Goal: Transaction & Acquisition: Subscribe to service/newsletter

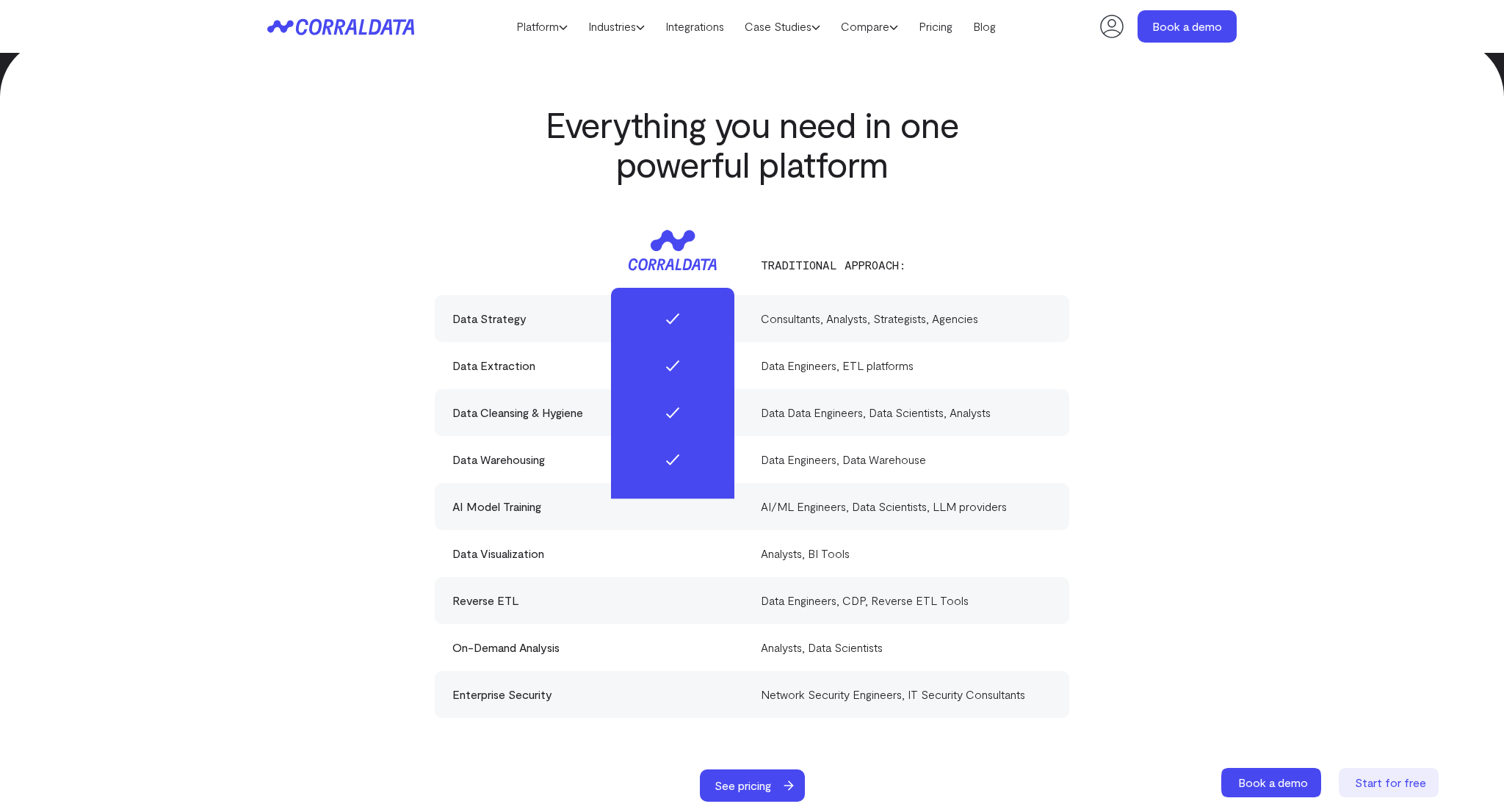
scroll to position [4238, 0]
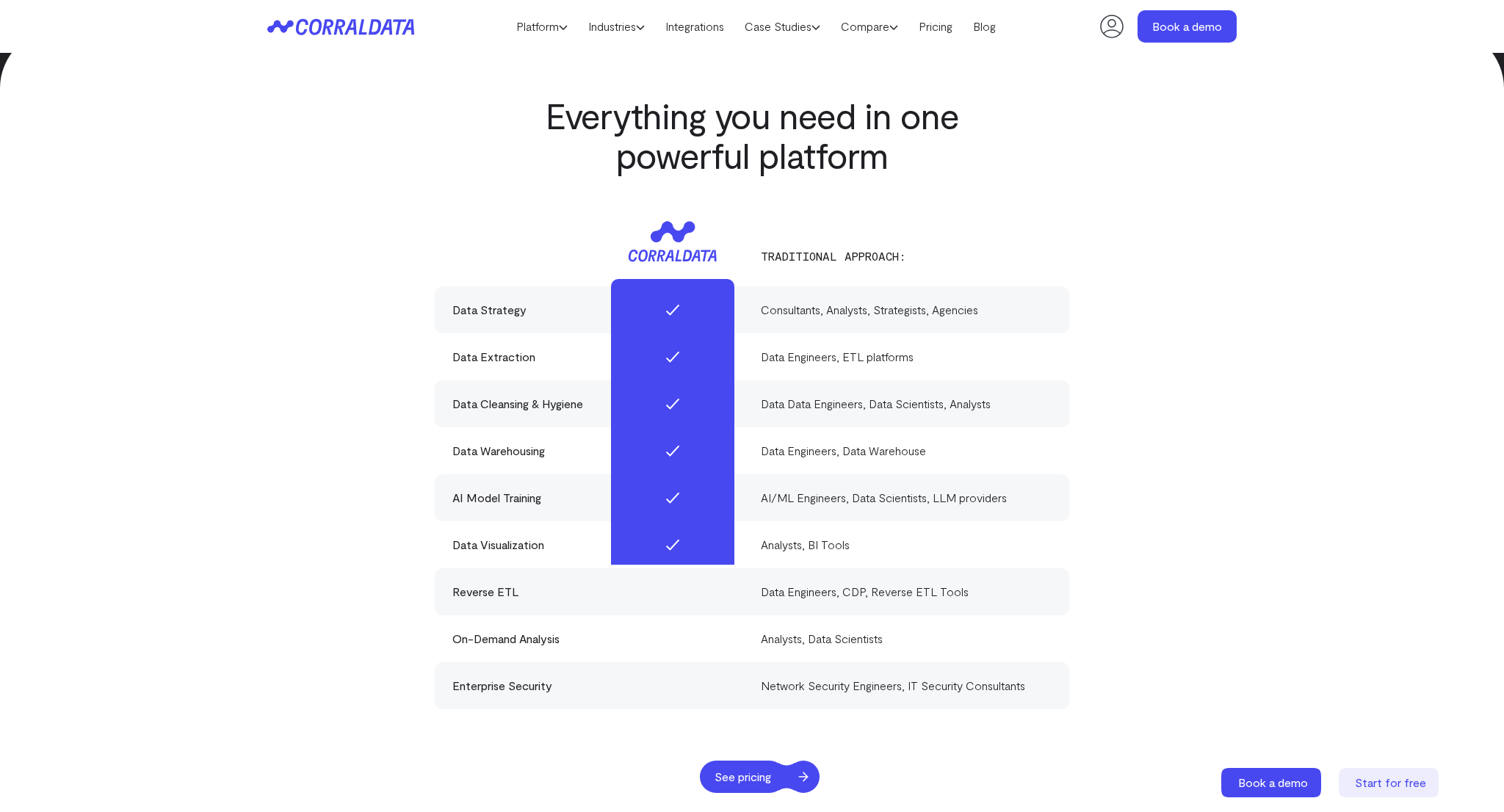
click at [781, 761] on span "See pricing" at bounding box center [742, 777] width 86 height 32
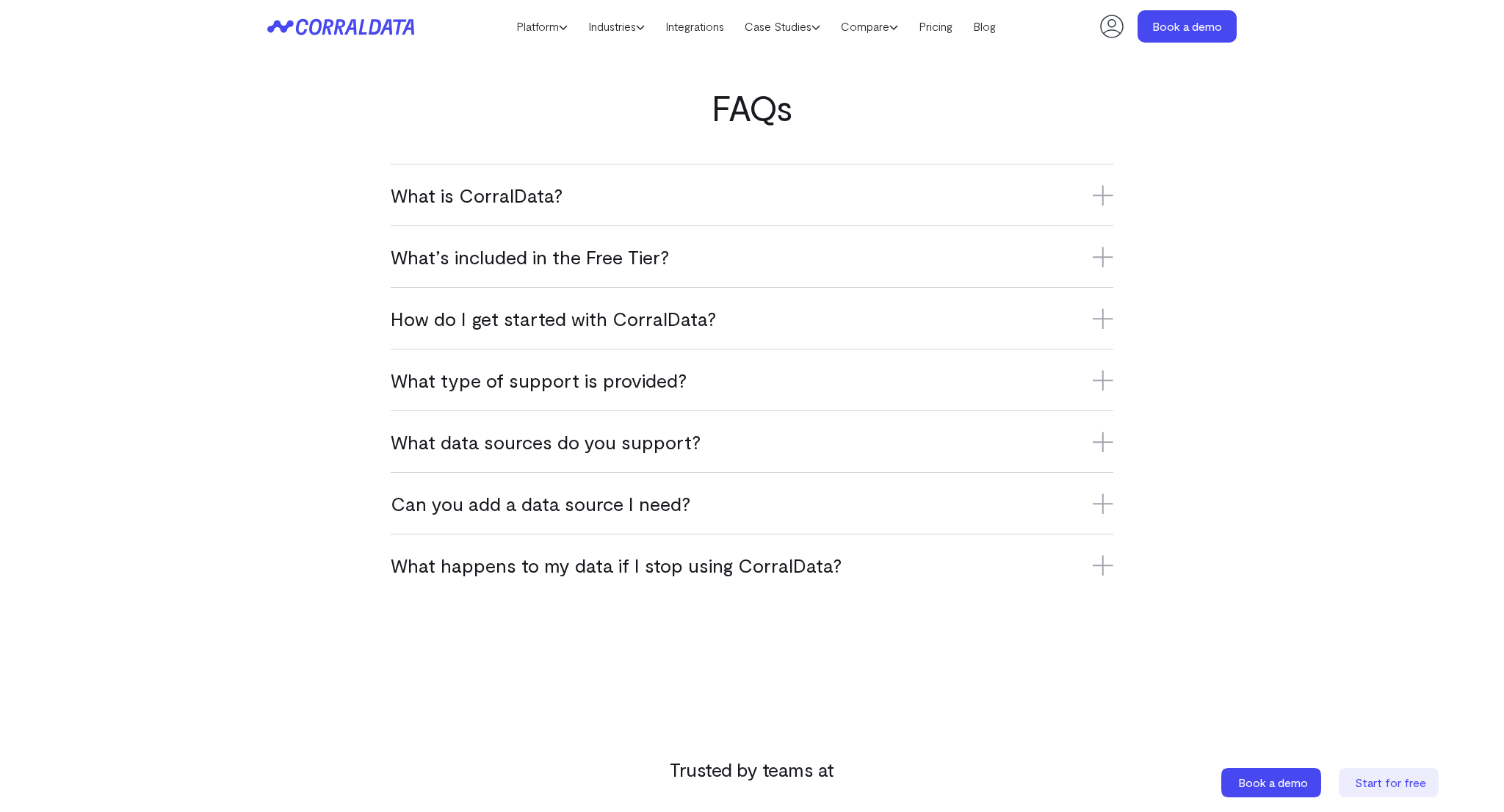
scroll to position [846, 0]
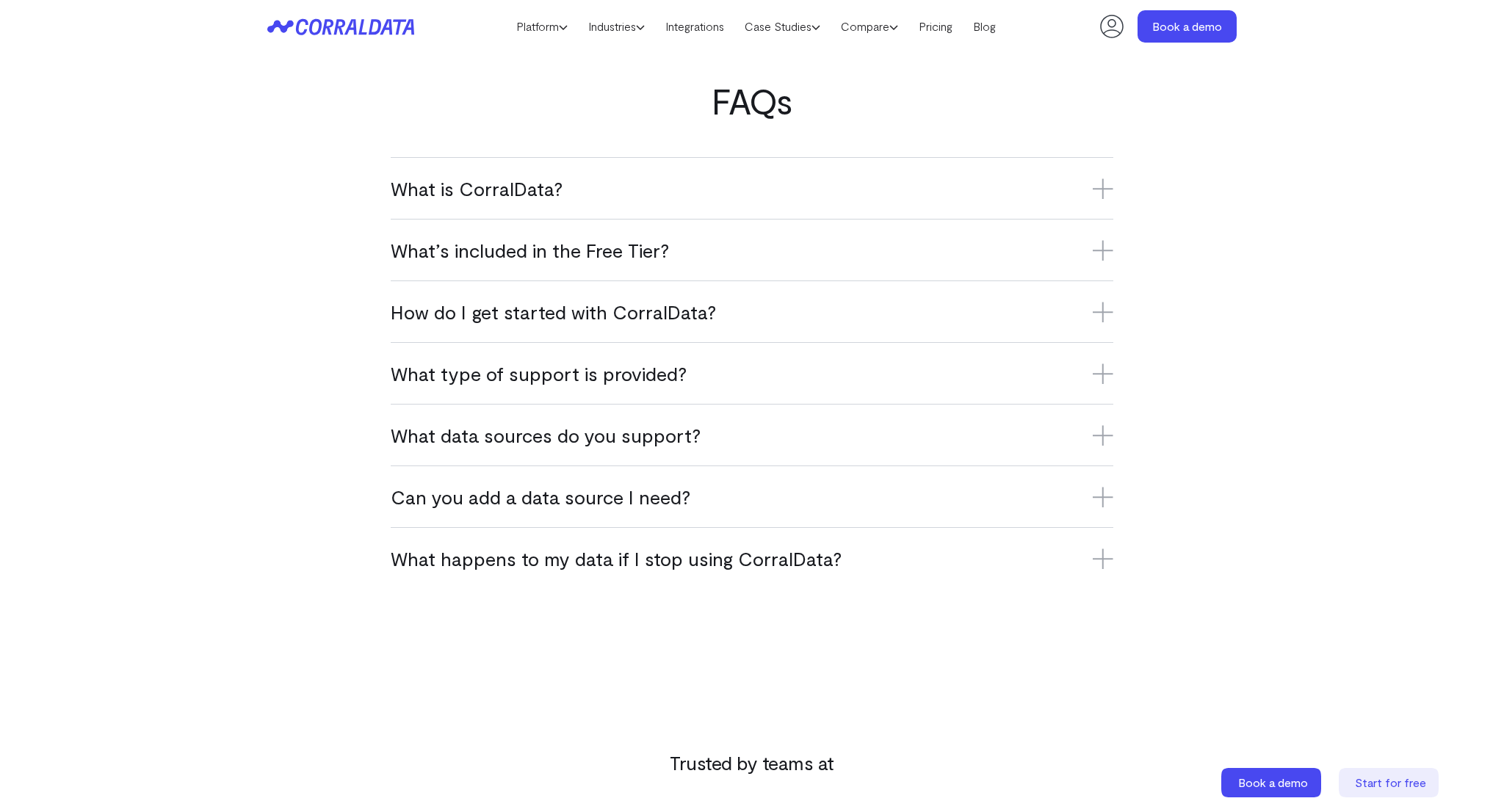
click at [747, 212] on div "What is CorralData? CorralData is an AI-powered data platform that connects ove…" at bounding box center [751, 187] width 722 height 61
click at [717, 449] on div "What data sources do you support? CorralData supports over 500 platforms, inclu…" at bounding box center [751, 434] width 722 height 61
click at [721, 443] on h3 "What data sources do you support?" at bounding box center [751, 434] width 722 height 24
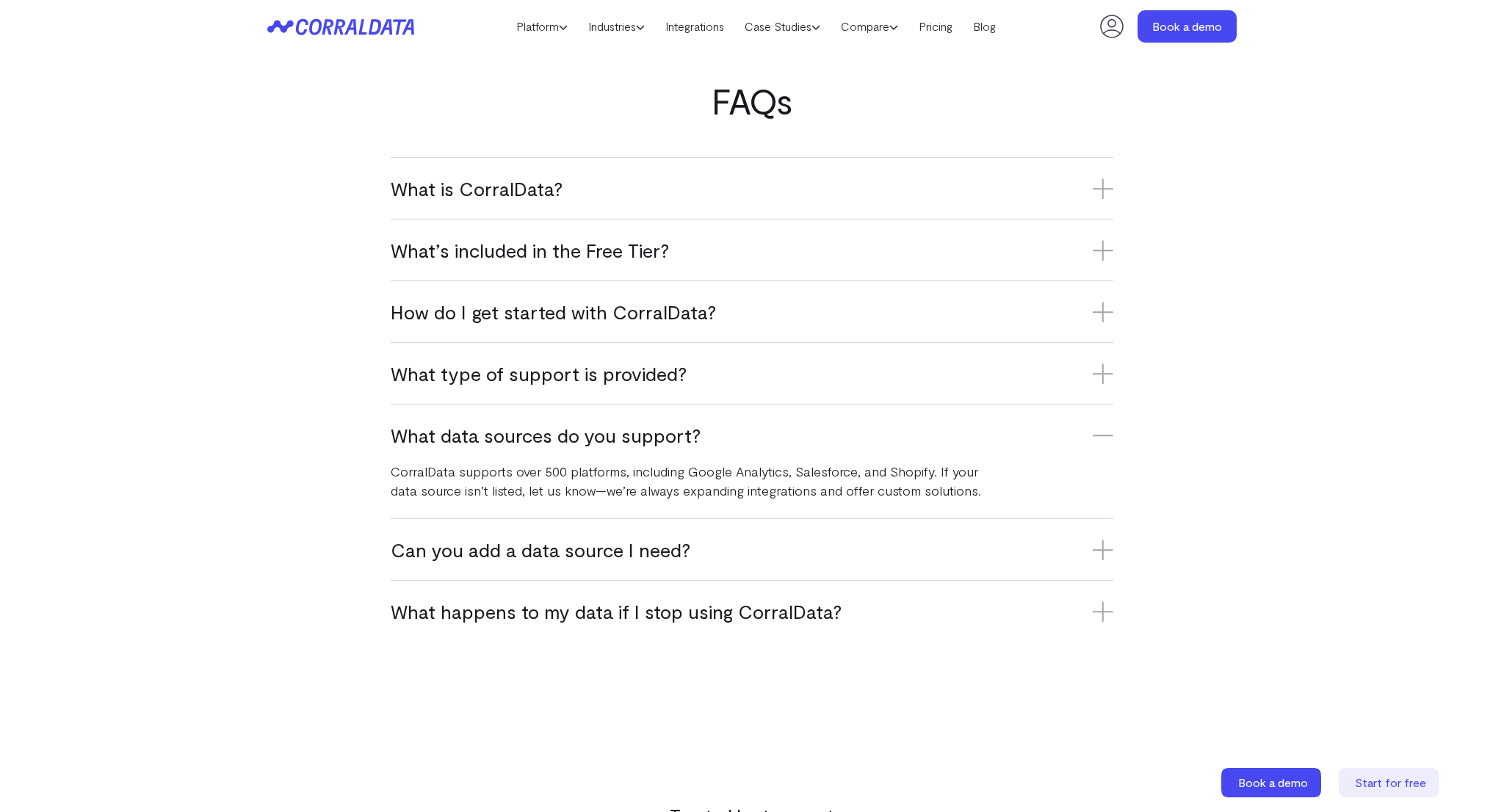
click at [946, 577] on div "Can you add a data source I need? Yes, we’re constantly adding new integrations…" at bounding box center [751, 549] width 722 height 61
click at [947, 551] on h3 "Can you add a data source I need?" at bounding box center [751, 549] width 722 height 24
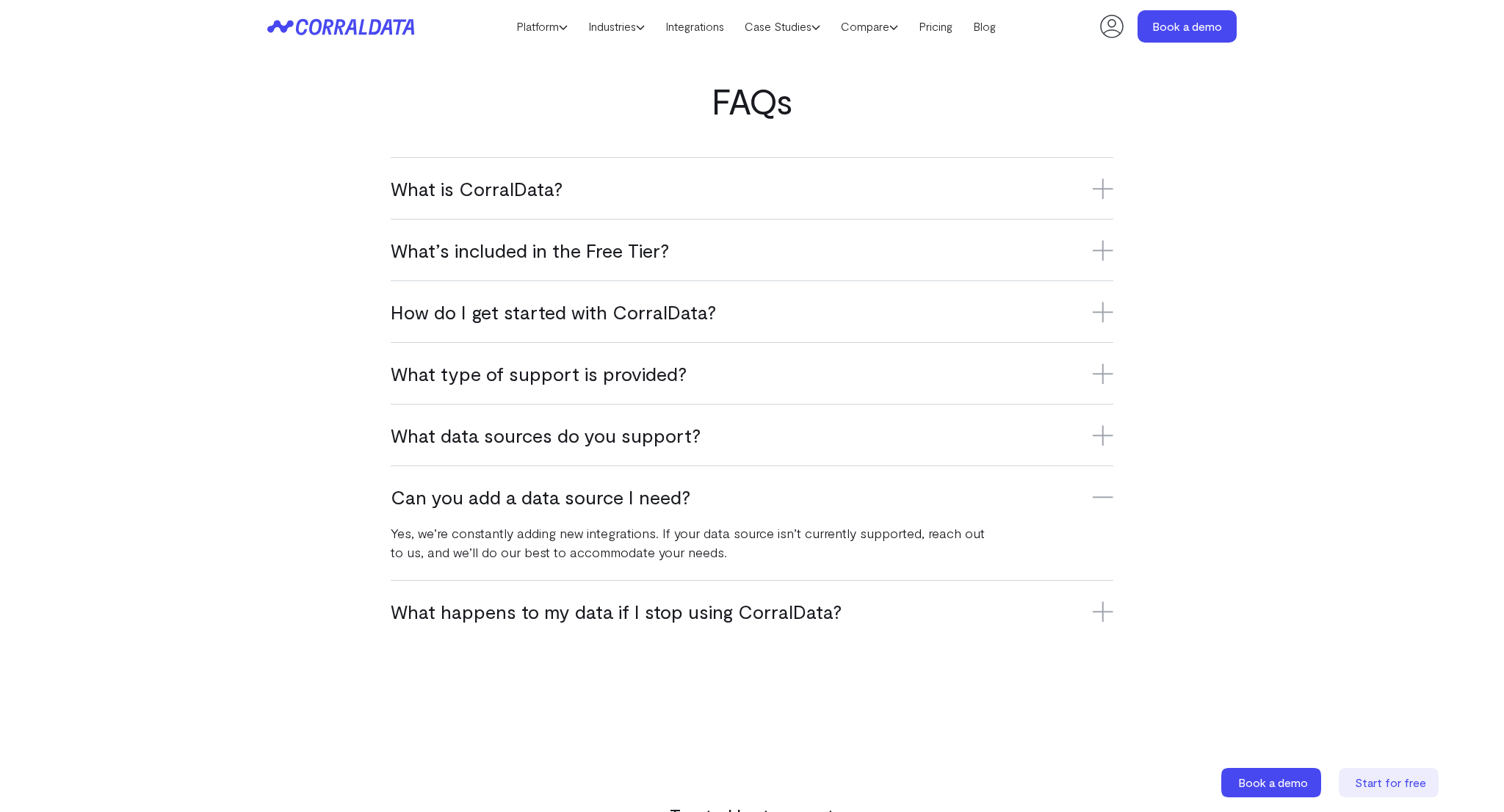
click at [942, 625] on div "What happens to my data if I stop using CorralData? If you stop using CorralDat…" at bounding box center [751, 610] width 722 height 61
click at [941, 610] on h3 "What happens to my data if I stop using CorralData?" at bounding box center [751, 610] width 722 height 24
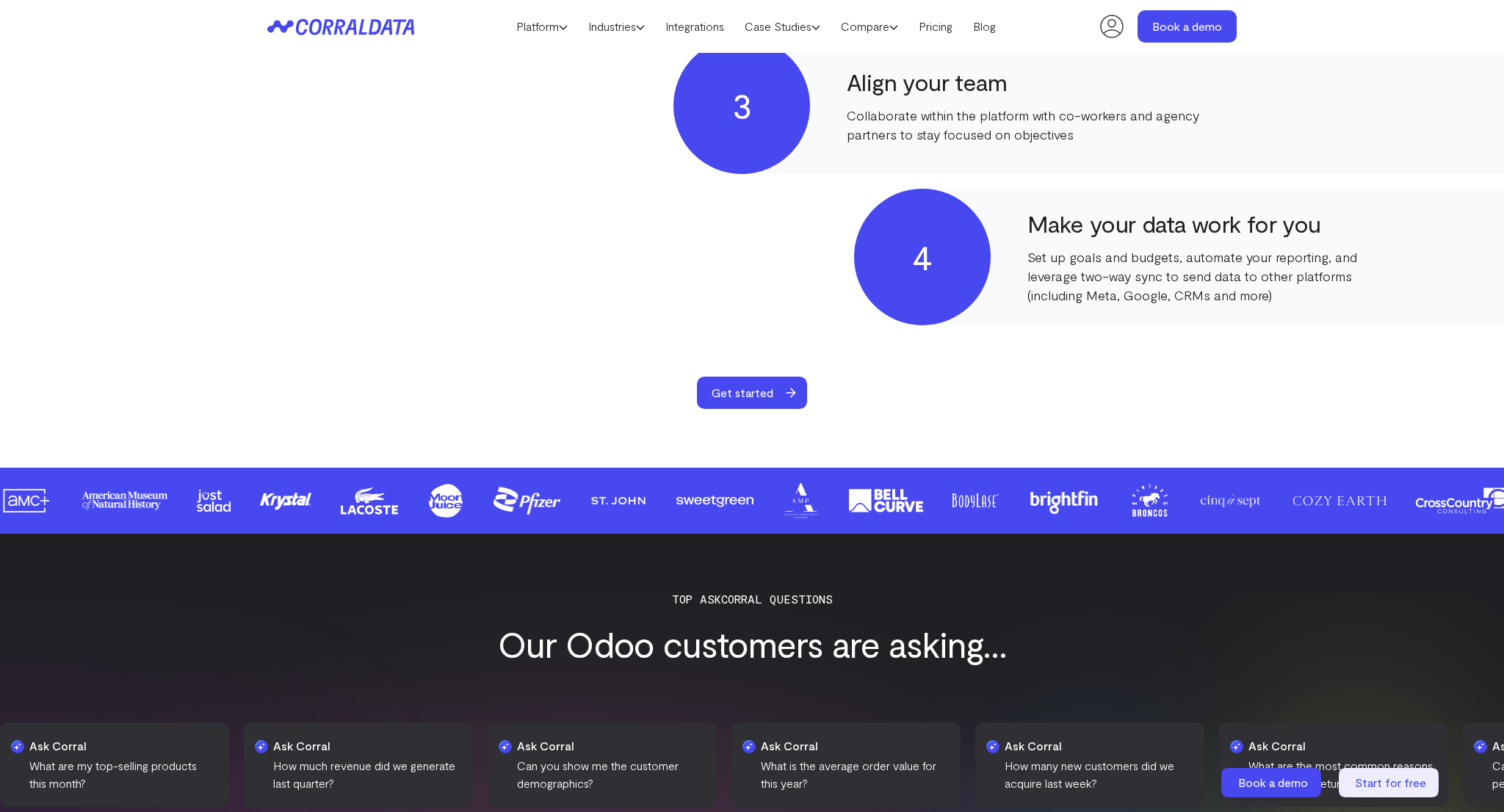
scroll to position [1116, 0]
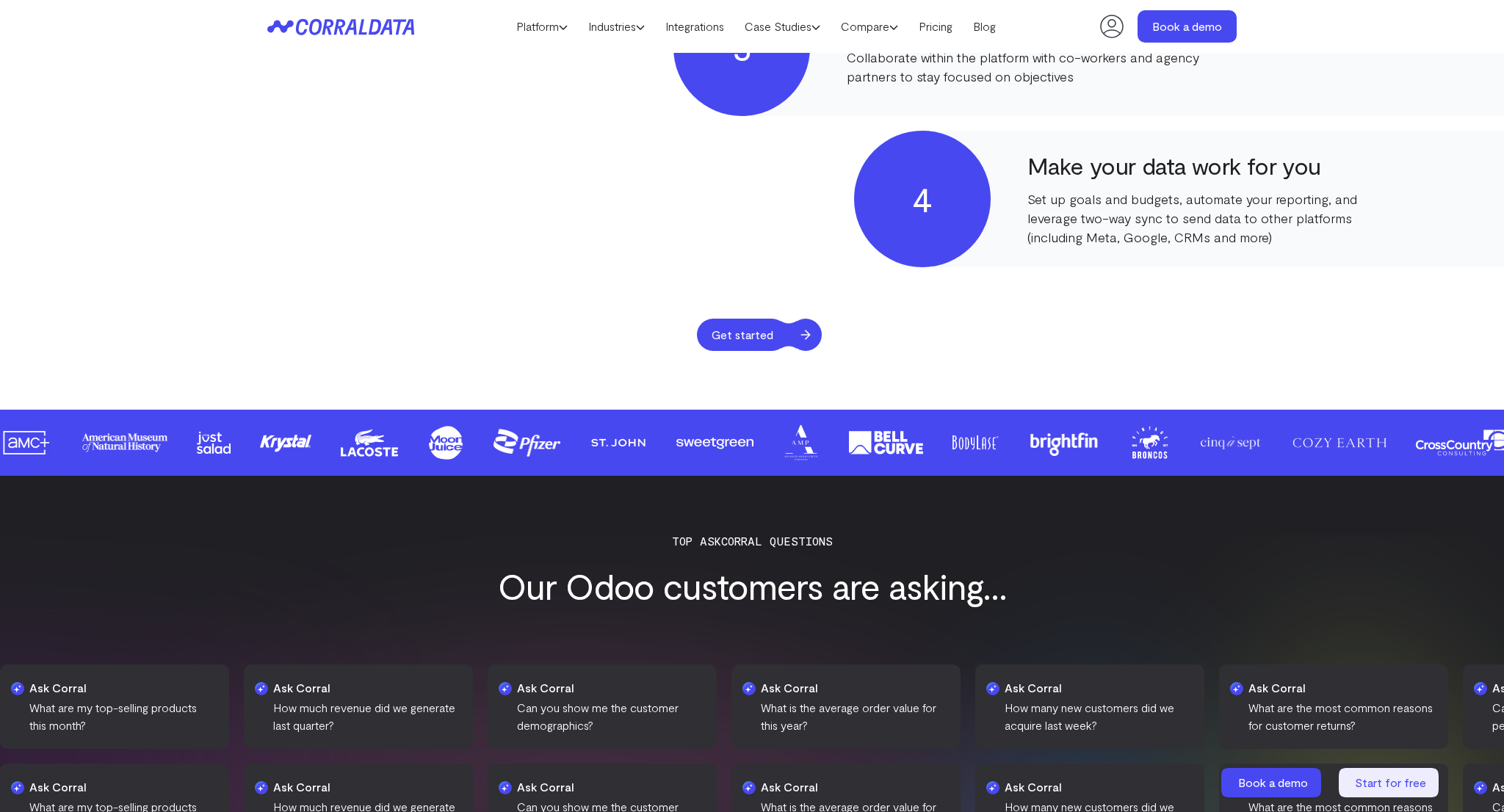
click at [729, 340] on span "Get started" at bounding box center [742, 334] width 91 height 32
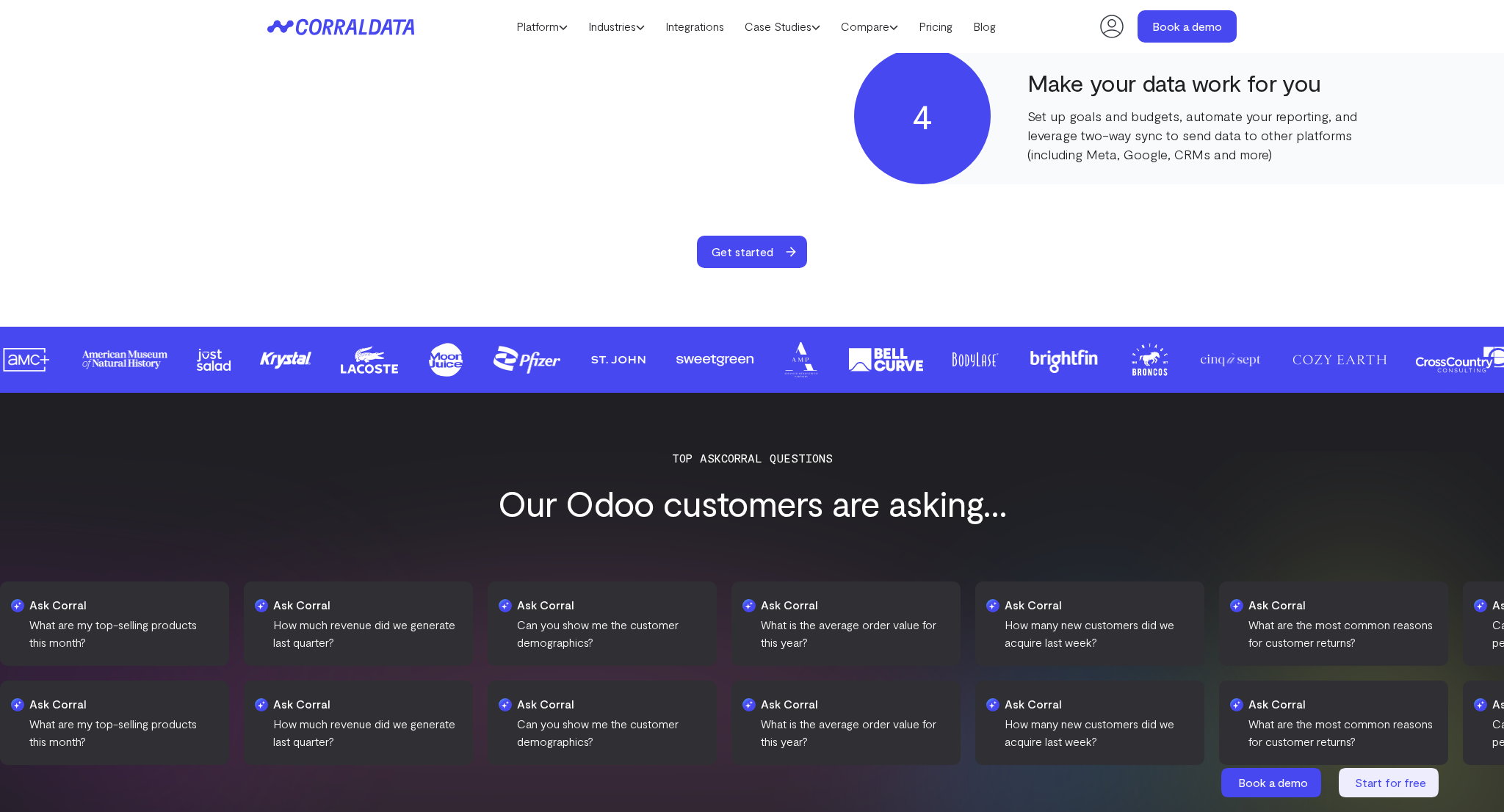
scroll to position [1551, 0]
